Goal: Communication & Community: Answer question/provide support

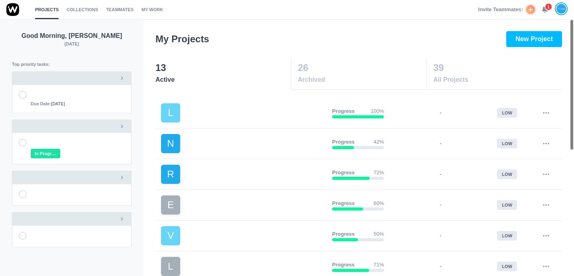
click at [546, 13] on icon at bounding box center [544, 9] width 7 height 7
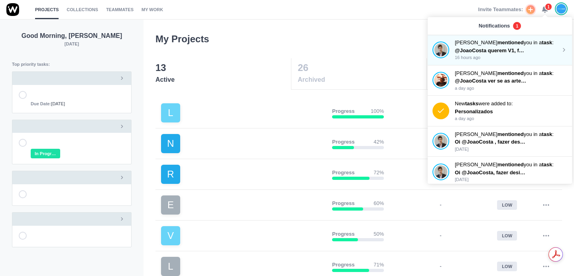
click at [516, 51] on span "@JoaoCosta querem V1, fundo preto, letras brancas. Podes fazer AFs" at bounding box center [541, 50] width 172 height 6
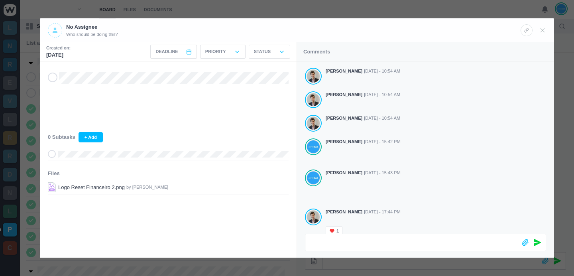
scroll to position [157, 0]
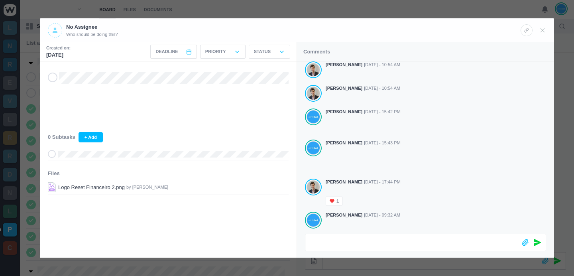
click at [510, 13] on div at bounding box center [287, 138] width 574 height 276
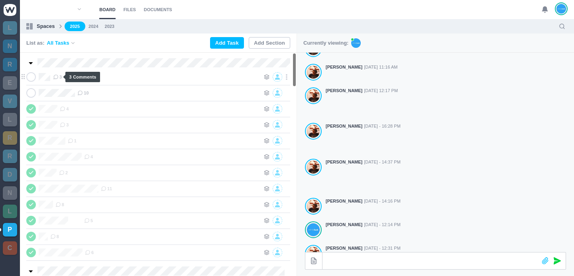
click at [56, 77] on icon at bounding box center [56, 77] width 6 height 6
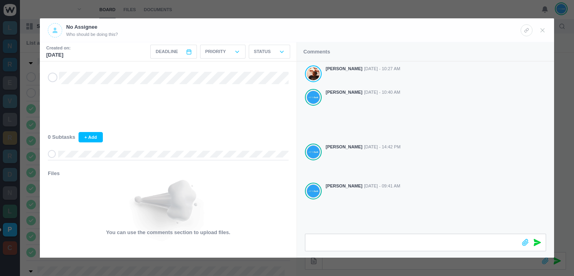
click at [378, 11] on div at bounding box center [287, 138] width 574 height 276
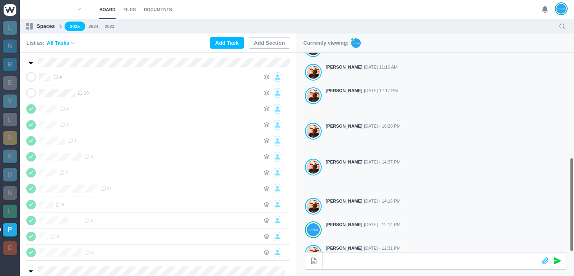
click at [385, 27] on ul "2025 2024 2023" at bounding box center [309, 27] width 489 height 10
